Goal: Information Seeking & Learning: Learn about a topic

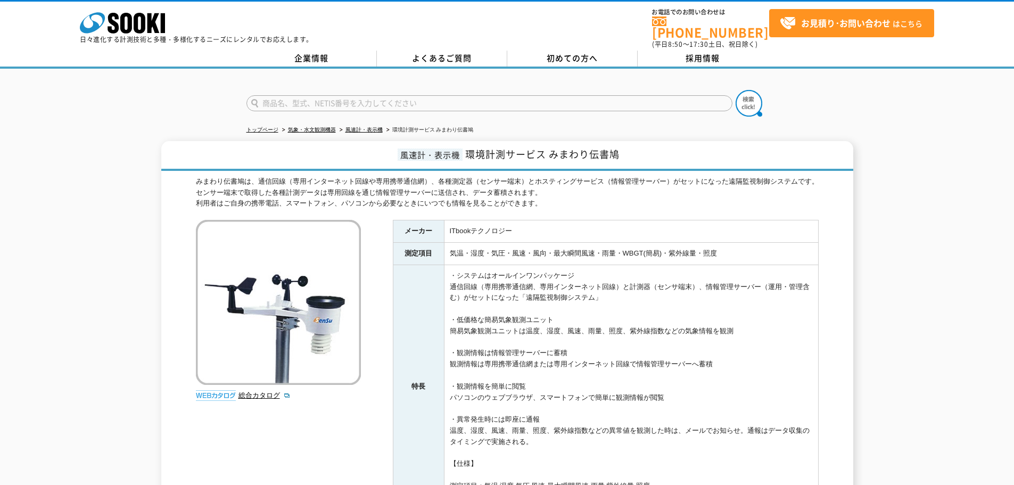
scroll to position [213, 0]
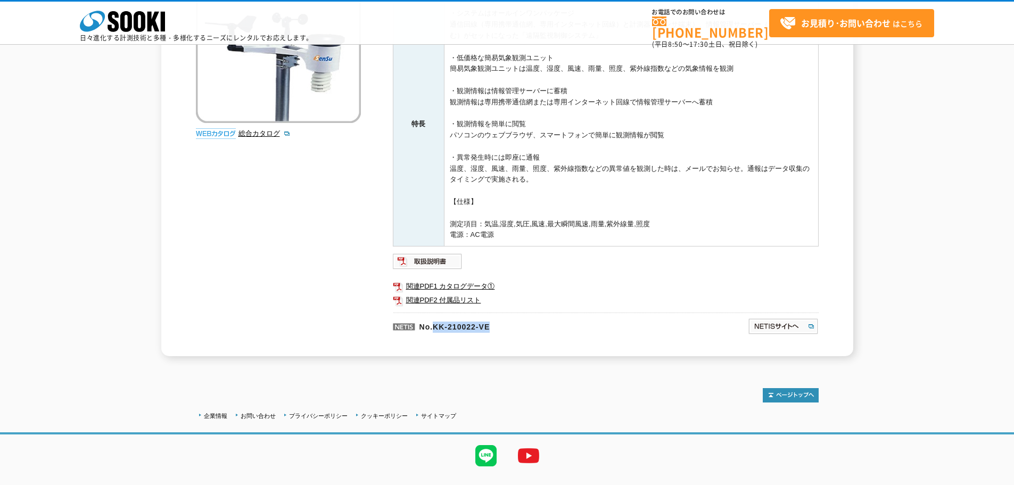
drag, startPoint x: 508, startPoint y: 326, endPoint x: 436, endPoint y: 332, distance: 72.7
click at [436, 332] on p "No.KK-210022-VE" at bounding box center [519, 326] width 252 height 26
copy p "KK-210022-VE"
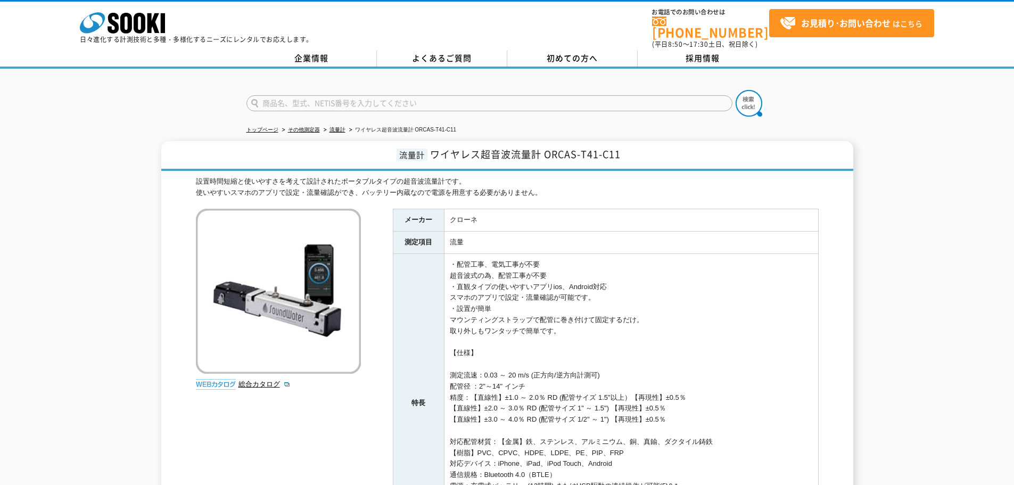
scroll to position [239, 0]
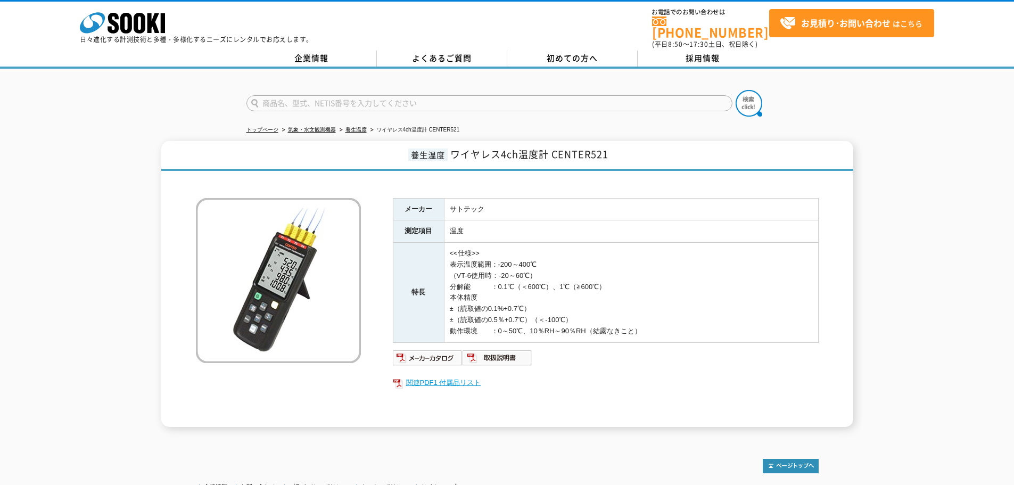
click at [430, 376] on link "関連PDF1 付属品リスト" at bounding box center [606, 383] width 426 height 14
